Goal: Find contact information: Obtain details needed to contact an individual or organization

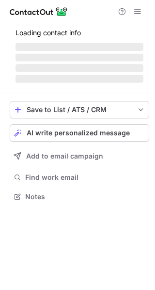
scroll to position [227, 155]
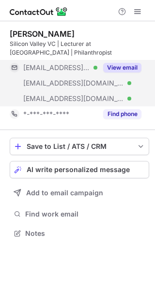
click at [119, 63] on button "View email" at bounding box center [122, 68] width 38 height 10
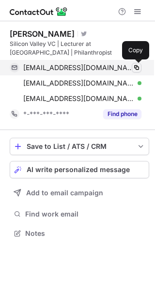
click at [135, 67] on span at bounding box center [137, 68] width 8 height 8
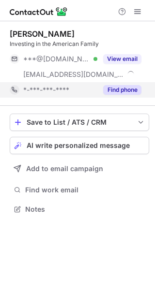
scroll to position [203, 155]
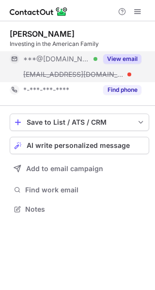
click at [115, 57] on button "View email" at bounding box center [122, 59] width 38 height 10
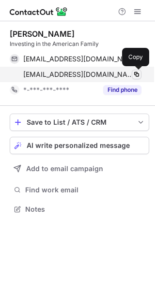
click at [136, 75] on span at bounding box center [137, 75] width 8 height 8
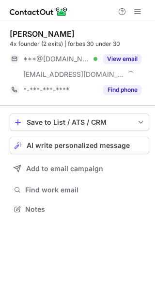
scroll to position [203, 155]
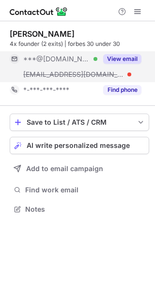
click at [119, 60] on button "View email" at bounding box center [122, 59] width 38 height 10
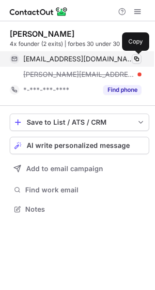
click at [136, 61] on span at bounding box center [137, 59] width 8 height 8
